Goal: Information Seeking & Learning: Learn about a topic

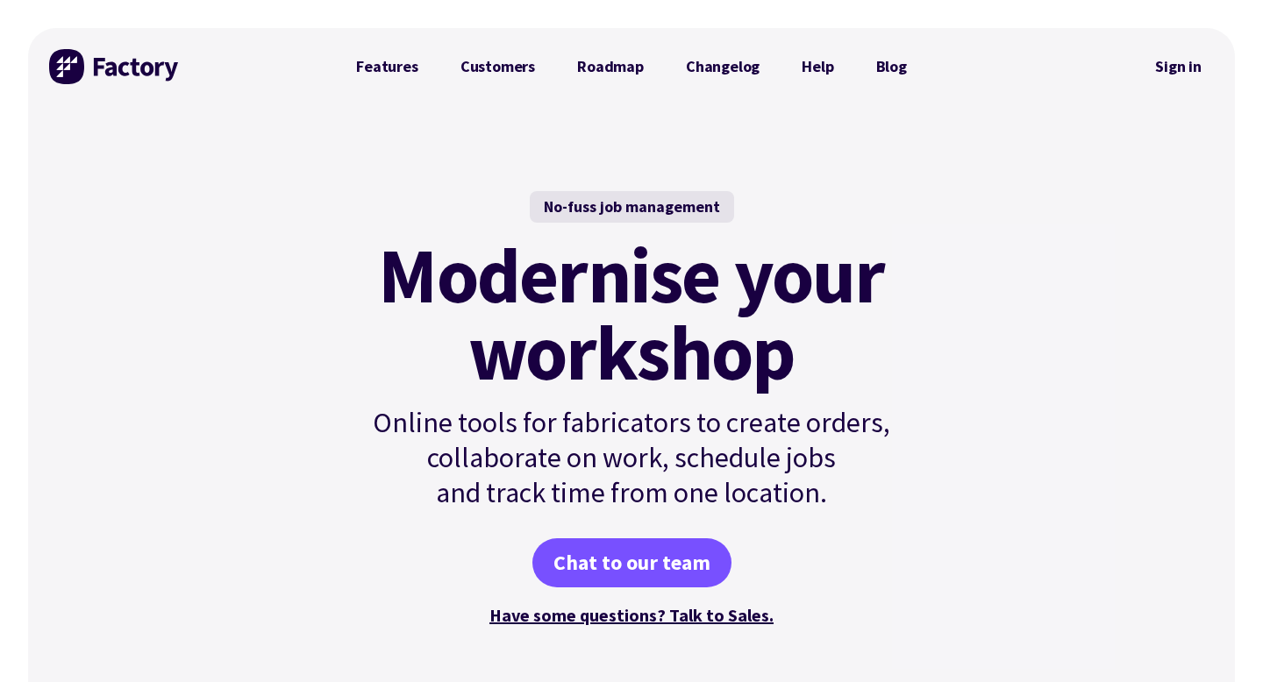
click at [675, 180] on div "No-fuss job management Modernise your workshop Online tools for fabricators to …" at bounding box center [631, 410] width 635 height 610
click at [407, 62] on link "Features" at bounding box center [387, 66] width 104 height 35
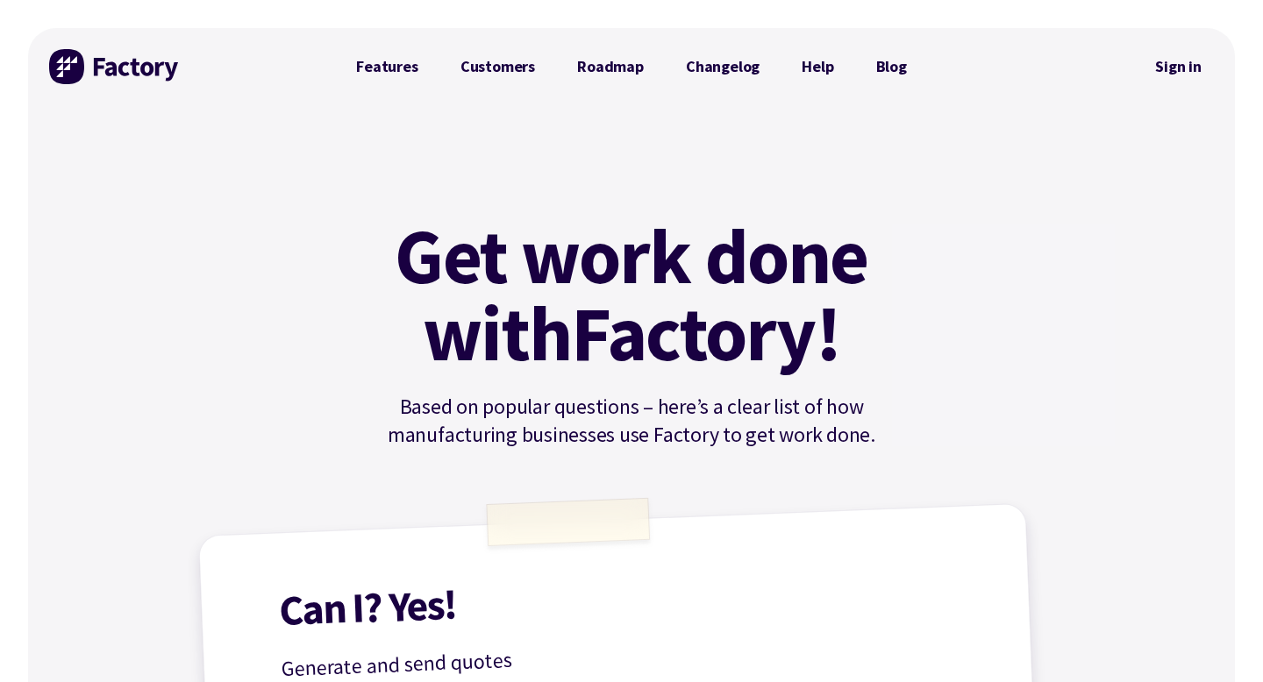
click at [116, 68] on img at bounding box center [115, 66] width 132 height 35
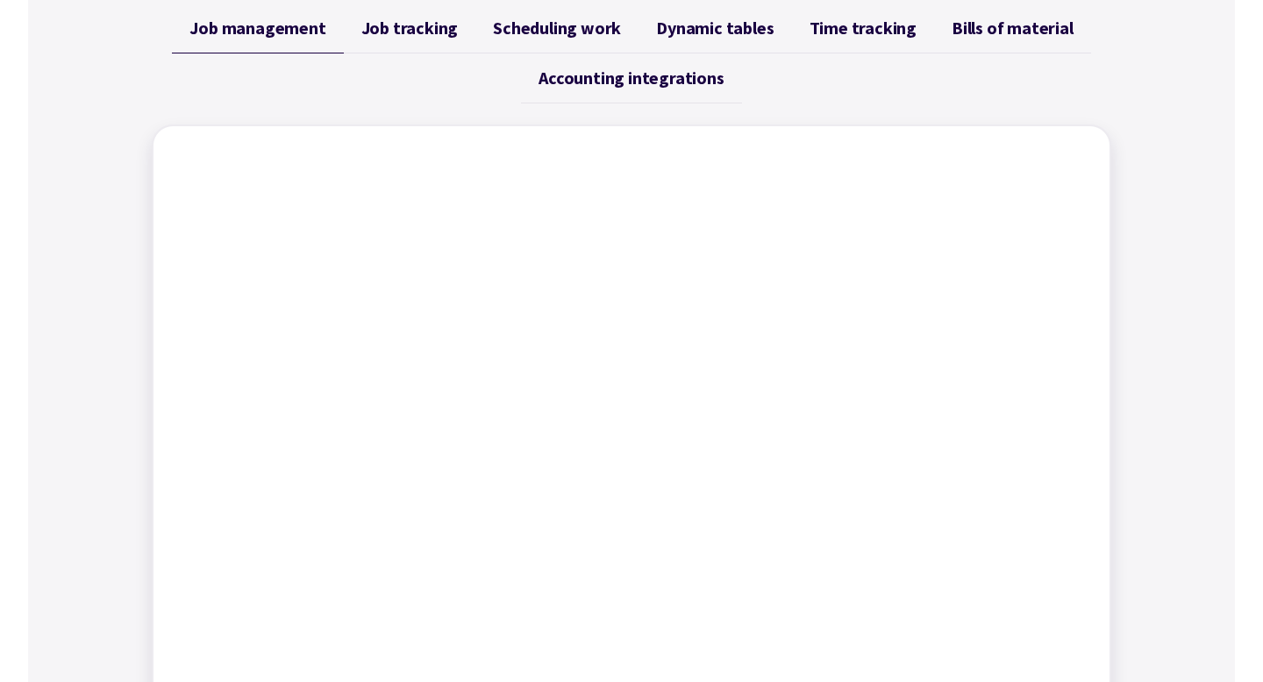
scroll to position [735, 0]
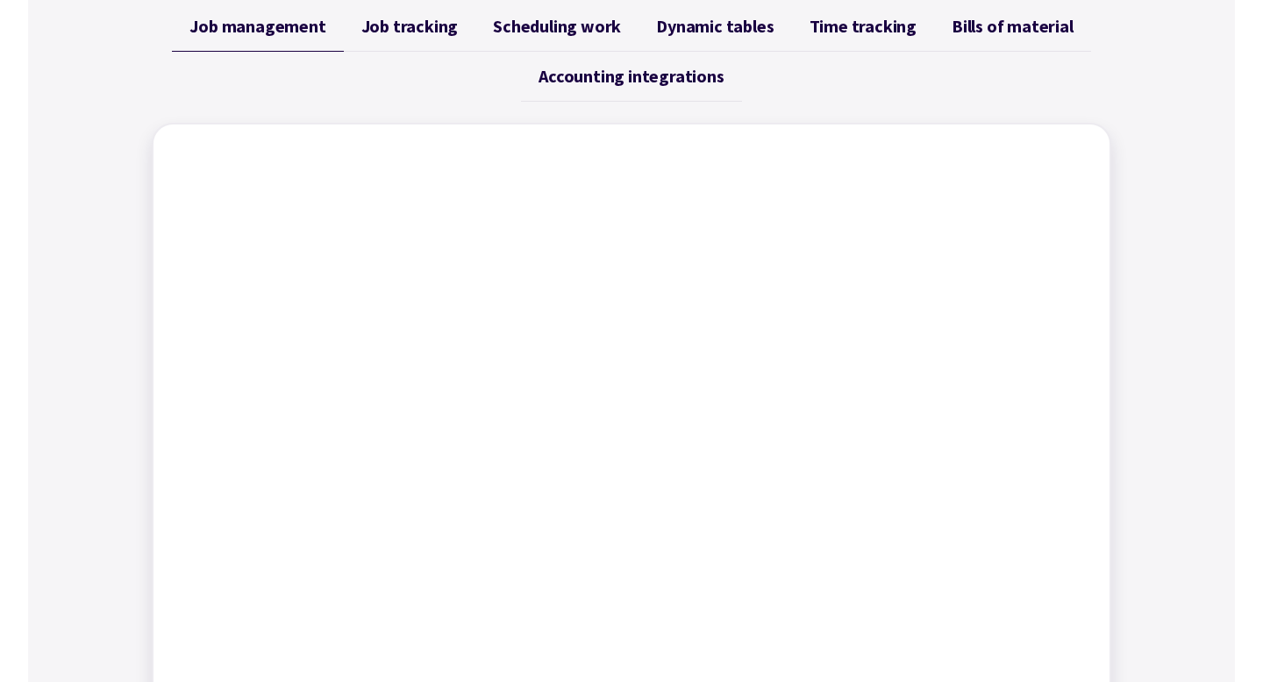
click at [406, 25] on span "Job tracking" at bounding box center [409, 26] width 97 height 21
click at [541, 32] on span "Scheduling work" at bounding box center [557, 26] width 128 height 21
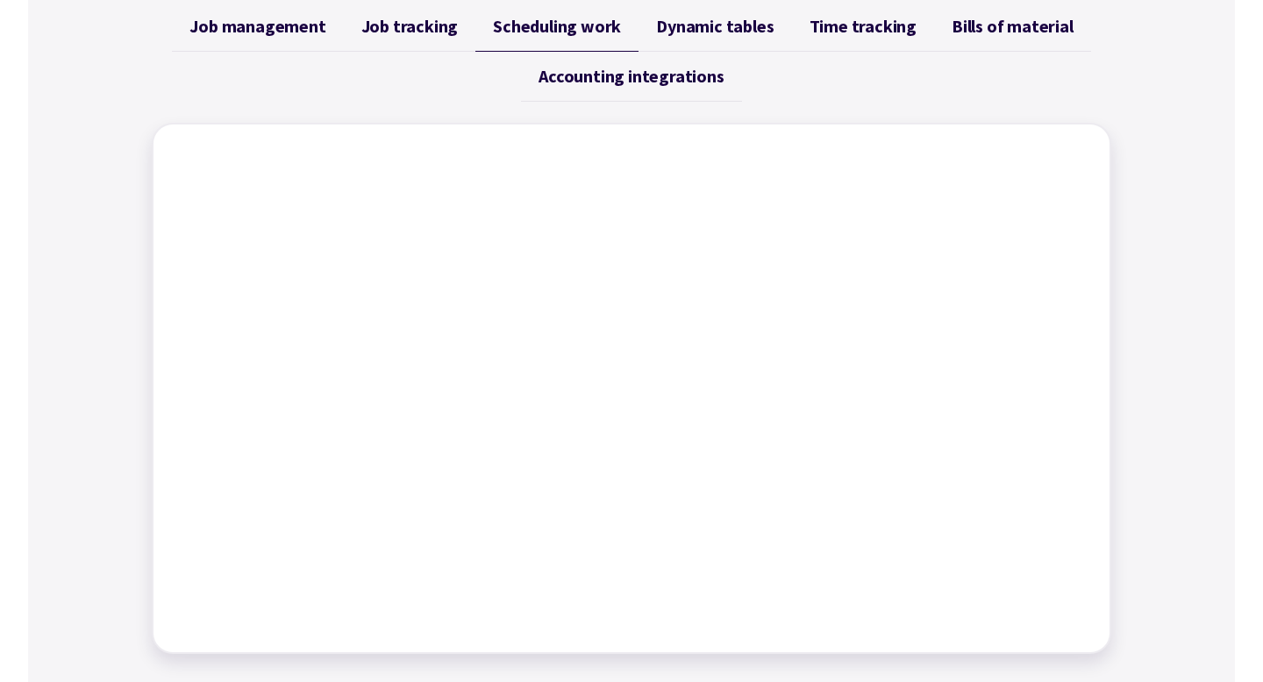
click at [736, 20] on span "Dynamic tables" at bounding box center [714, 26] width 117 height 21
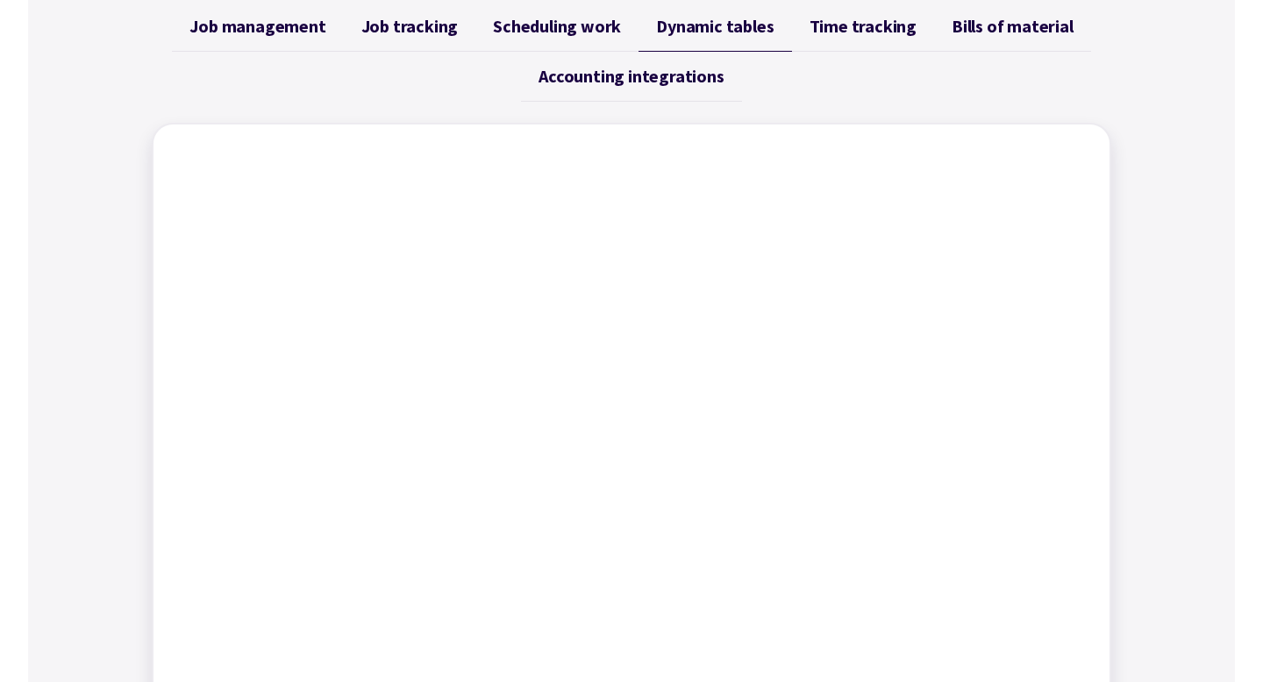
click at [857, 27] on span "Time tracking" at bounding box center [862, 26] width 107 height 21
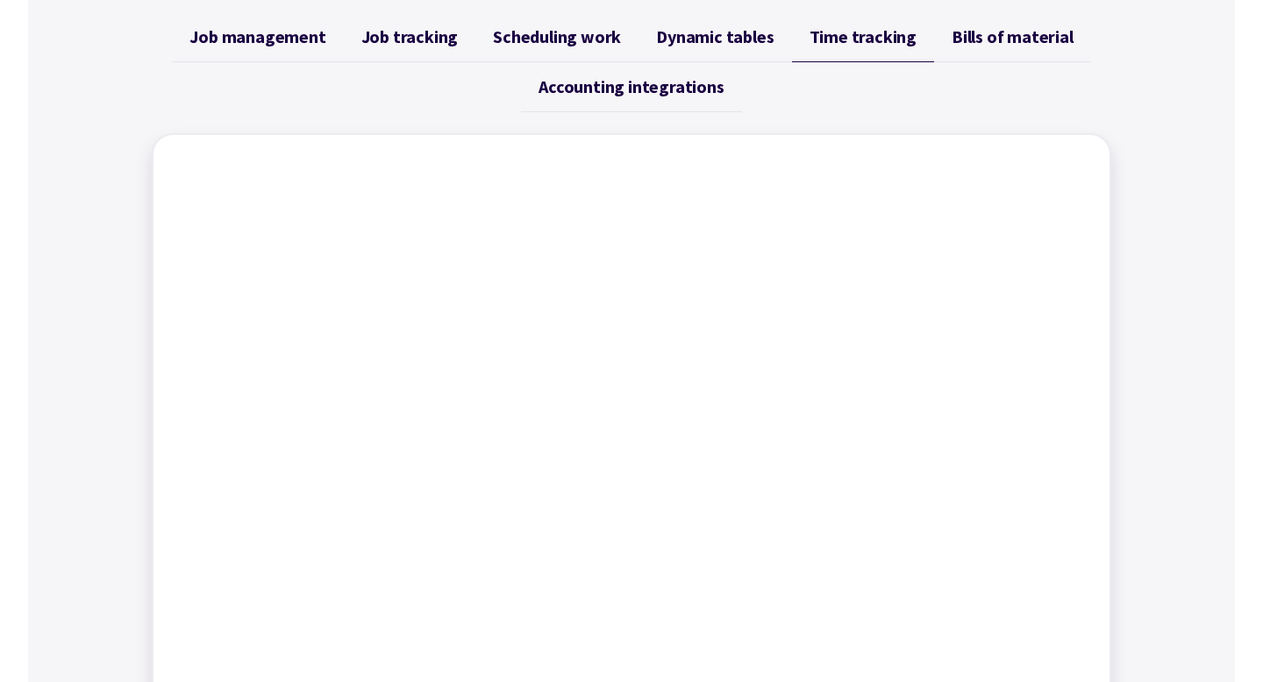
scroll to position [697, 0]
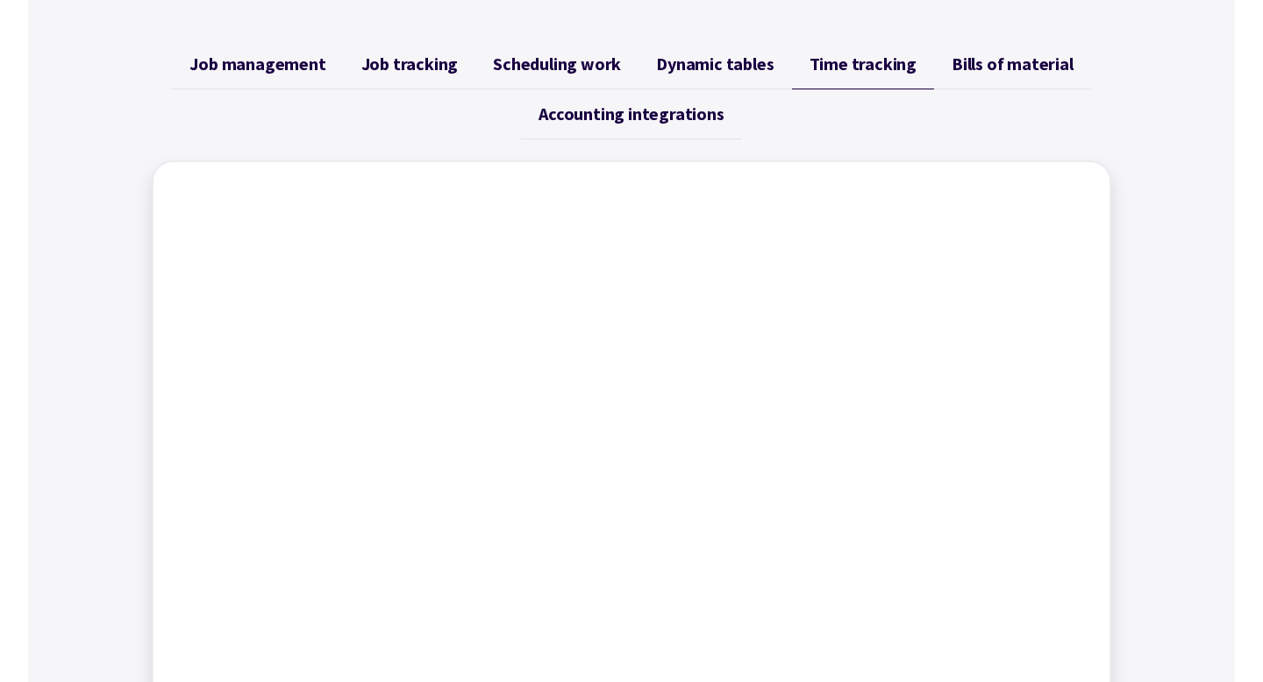
click at [1007, 62] on span "Bills of material" at bounding box center [1012, 63] width 122 height 21
click at [623, 114] on span "Accounting integrations" at bounding box center [630, 113] width 185 height 21
click at [413, 59] on span "Job tracking" at bounding box center [409, 63] width 97 height 21
click at [843, 64] on span "Time tracking" at bounding box center [862, 63] width 107 height 21
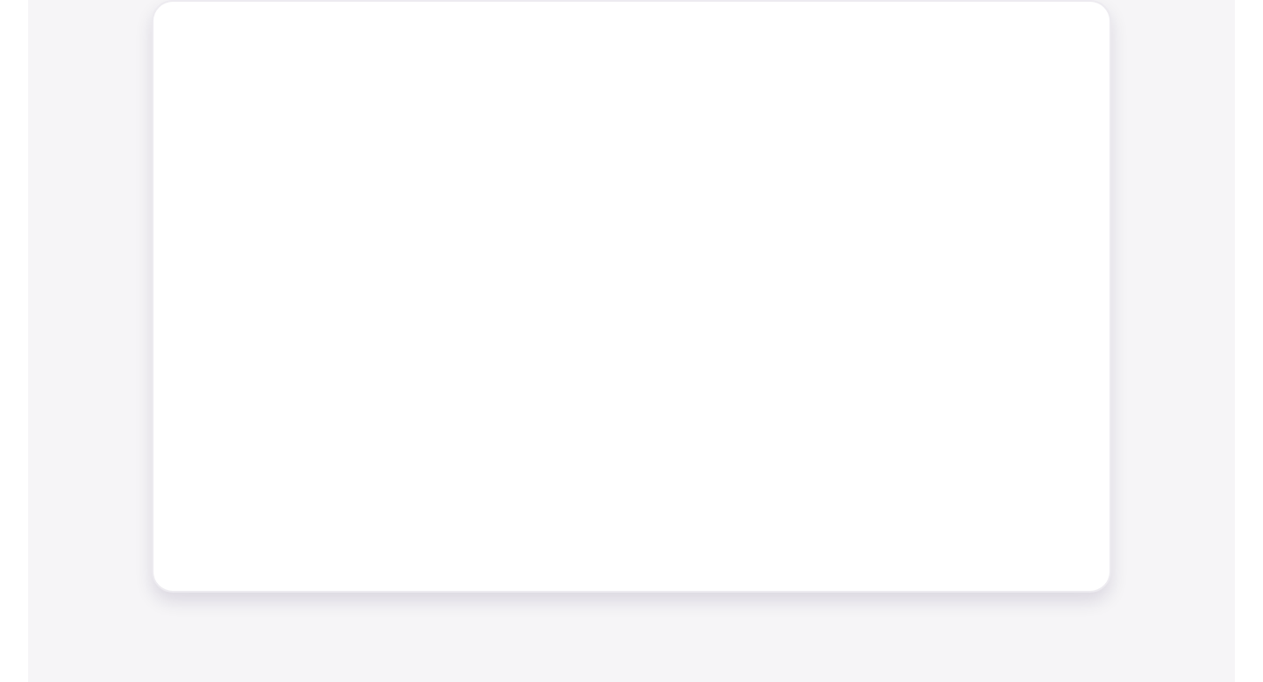
scroll to position [872, 0]
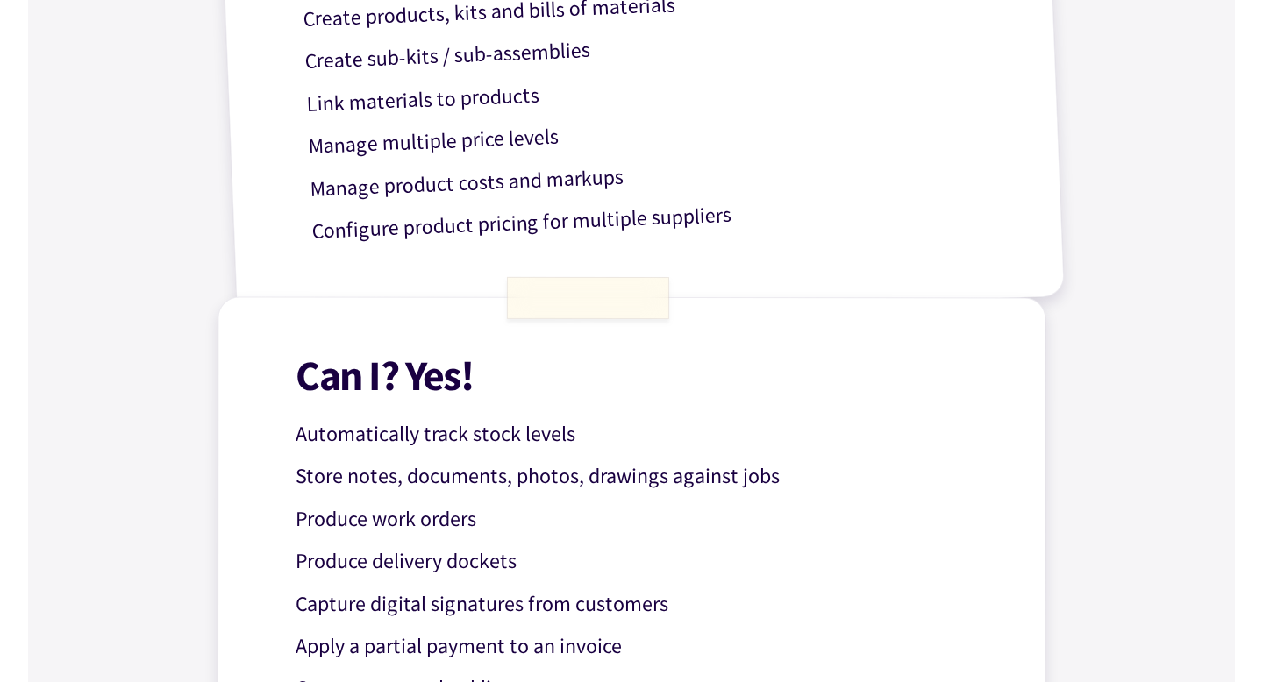
scroll to position [1210, 0]
